Goal: Ask a question

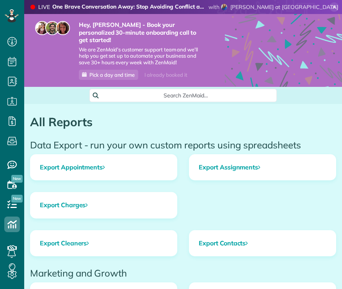
scroll to position [4, 4]
click at [7, 200] on icon at bounding box center [12, 205] width 16 height 16
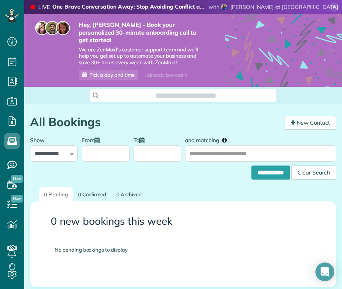
scroll to position [4, 4]
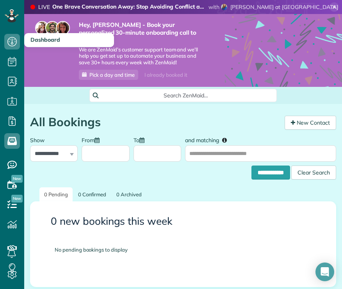
click at [10, 37] on icon at bounding box center [12, 42] width 16 height 16
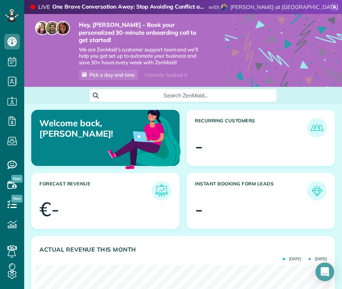
click at [9, 17] on icon at bounding box center [12, 15] width 14 height 13
click at [328, 19] on use at bounding box center [283, 72] width 117 height 117
click at [330, 11] on icon at bounding box center [333, 6] width 9 height 9
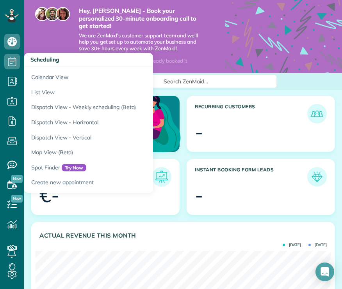
click at [300, 61] on icon at bounding box center [283, 58] width 117 height 117
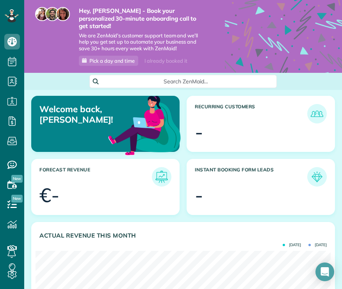
click at [15, 11] on icon at bounding box center [12, 15] width 14 height 13
click at [69, 116] on article "Welcome back, [PERSON_NAME]!" at bounding box center [105, 124] width 148 height 56
click at [69, 118] on article "Welcome back, [PERSON_NAME]!" at bounding box center [105, 124] width 148 height 56
click at [72, 121] on article "Welcome back, [PERSON_NAME]!" at bounding box center [105, 124] width 148 height 56
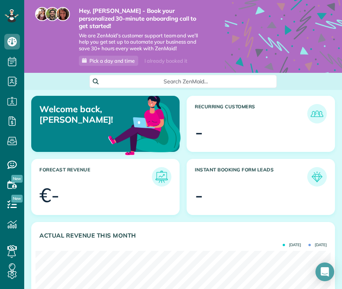
click at [69, 117] on article "Welcome back, [PERSON_NAME]!" at bounding box center [105, 124] width 148 height 56
click at [68, 118] on article "Welcome back, [PERSON_NAME]!" at bounding box center [105, 124] width 148 height 56
click at [62, 114] on p "Welcome back, [PERSON_NAME]!" at bounding box center [85, 114] width 92 height 21
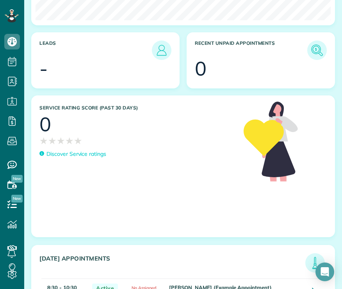
scroll to position [362, 0]
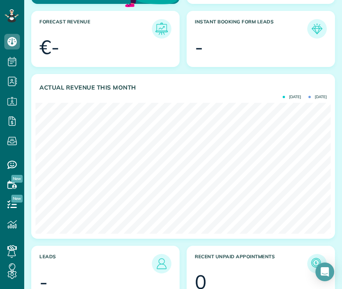
scroll to position [149, 0]
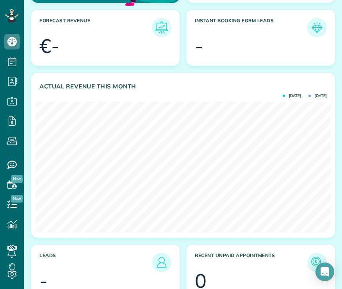
click at [11, 165] on icon at bounding box center [12, 165] width 16 height 16
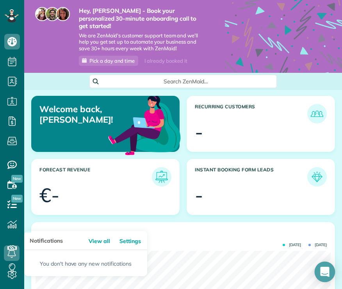
click at [323, 270] on icon "Open Intercom Messenger" at bounding box center [324, 272] width 9 height 10
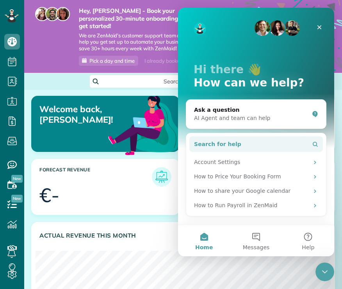
click at [250, 147] on button "Search for help" at bounding box center [255, 145] width 133 height 16
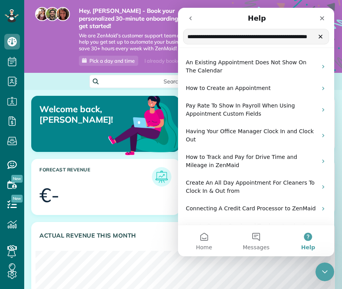
click at [304, 39] on input "**********" at bounding box center [255, 36] width 145 height 15
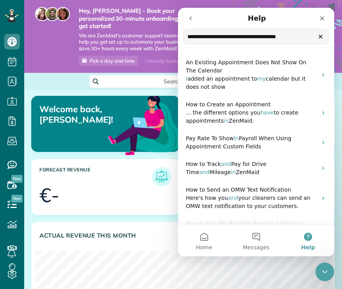
click at [302, 37] on input "**********" at bounding box center [255, 36] width 145 height 15
type input "**********"
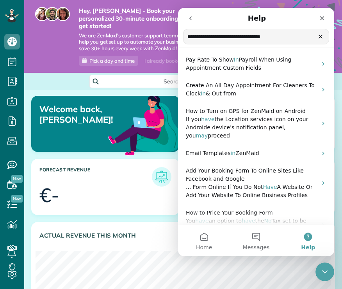
scroll to position [168, 0]
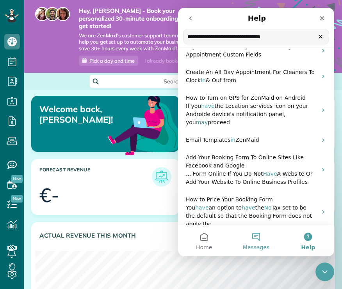
click at [255, 236] on button "Messages" at bounding box center [256, 240] width 52 height 31
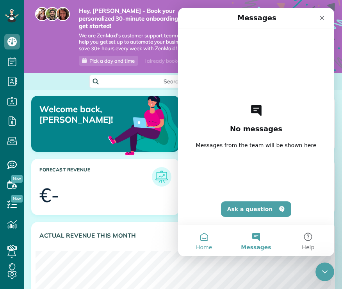
click at [203, 238] on button "Home" at bounding box center [204, 240] width 52 height 31
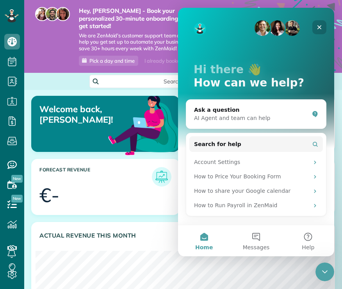
click at [318, 24] on icon "Close" at bounding box center [319, 27] width 6 height 6
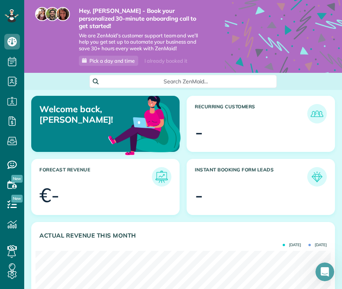
scroll to position [0, 0]
